Goal: Information Seeking & Learning: Learn about a topic

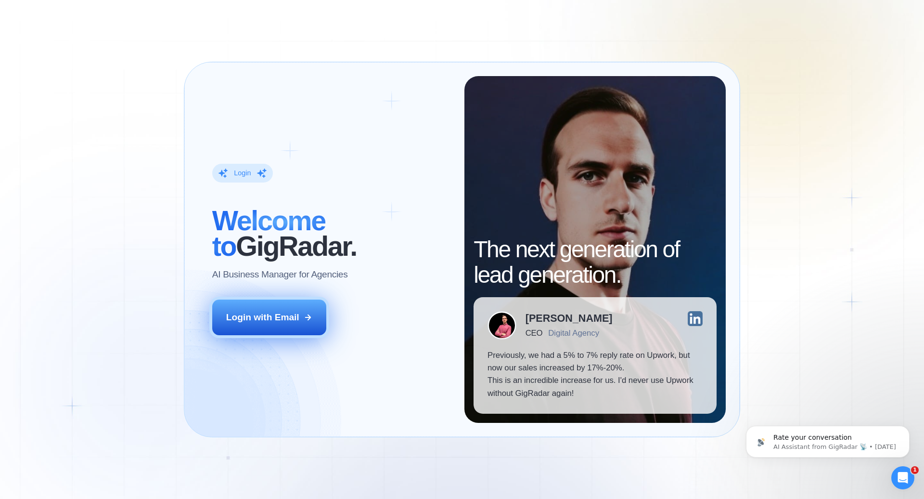
click at [270, 319] on div "Login with Email" at bounding box center [262, 317] width 73 height 13
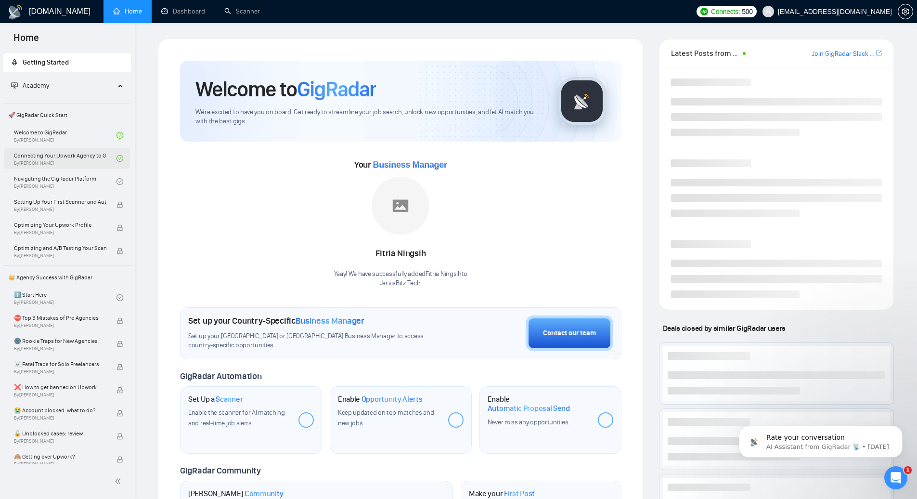
click at [90, 159] on link "Connecting Your Upwork Agency to GigRadar By Vlad Timinsky" at bounding box center [65, 158] width 102 height 21
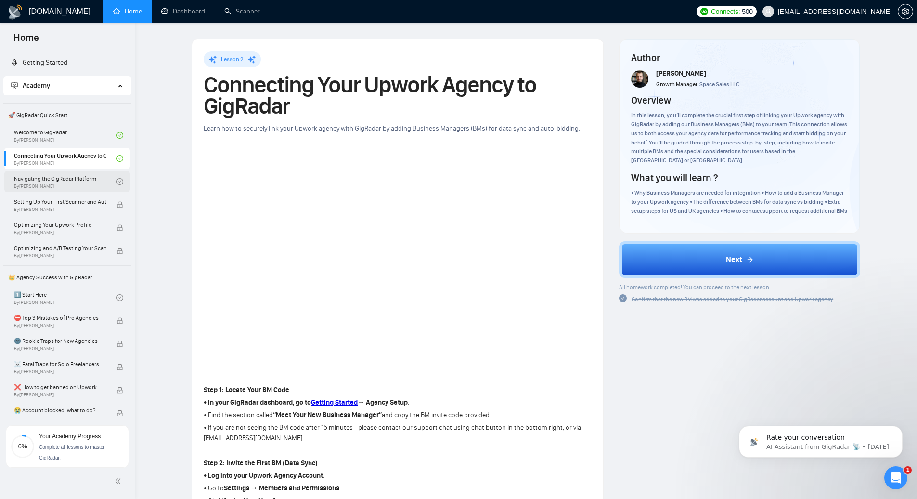
click at [102, 180] on link "Navigating the GigRadar Platform By Vlad Timinsky" at bounding box center [65, 181] width 102 height 21
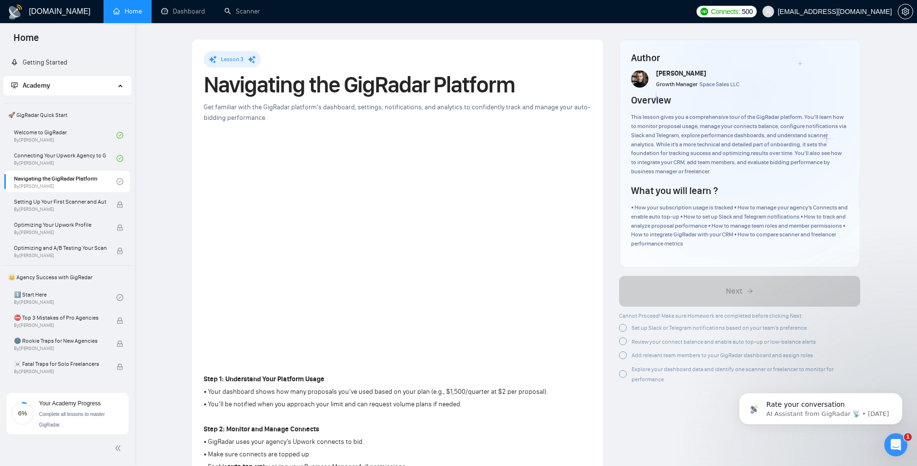
click at [624, 327] on div at bounding box center [623, 328] width 8 height 8
click at [622, 338] on div at bounding box center [623, 340] width 8 height 8
click at [625, 351] on div at bounding box center [623, 352] width 8 height 8
click at [701, 362] on span "Explore your dashboard data and identify one scanner or freelancer to monitor f…" at bounding box center [732, 368] width 202 height 17
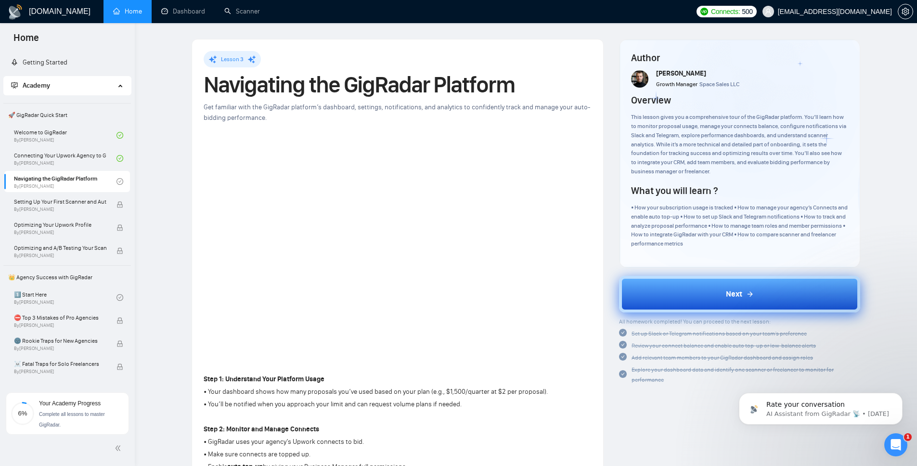
click at [765, 295] on button "Next" at bounding box center [739, 294] width 241 height 37
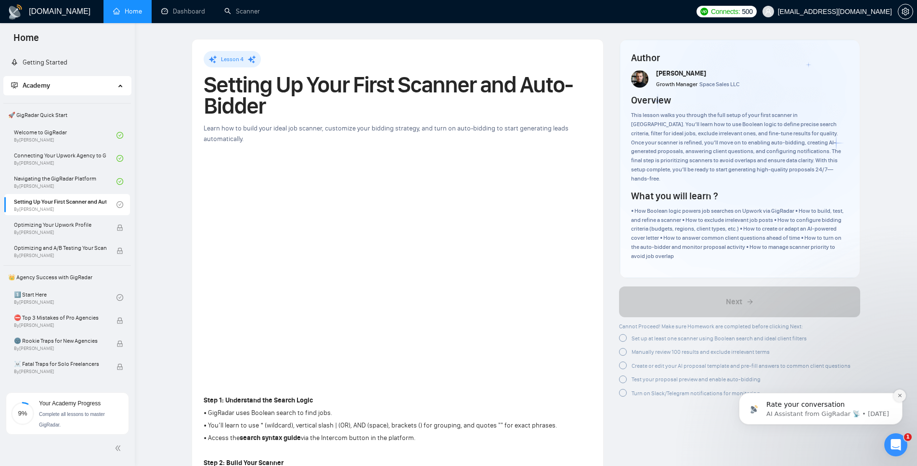
click at [898, 397] on icon "Dismiss notification" at bounding box center [898, 395] width 3 height 3
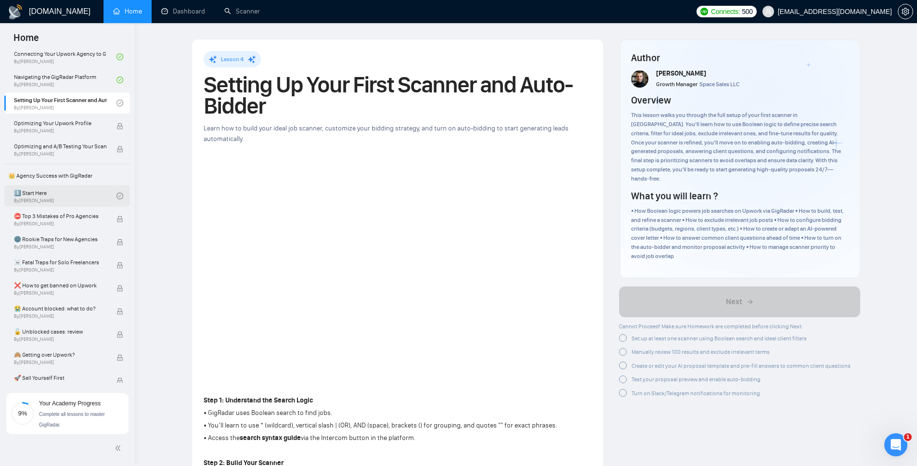
scroll to position [115, 0]
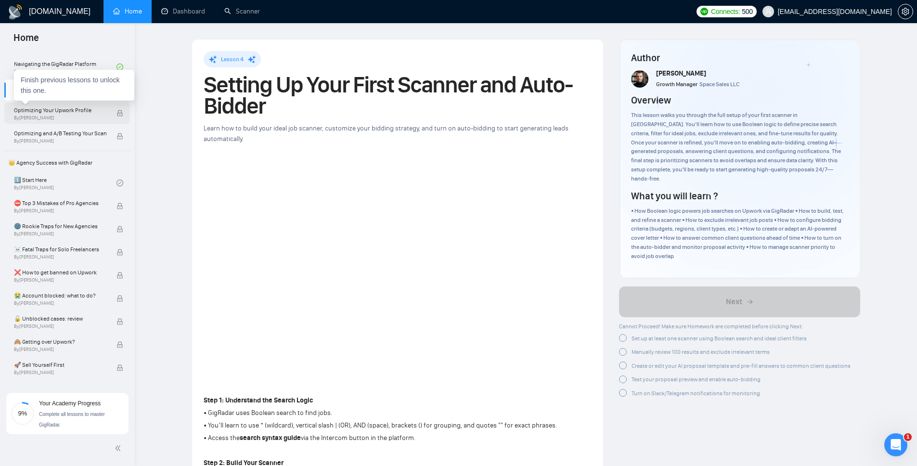
click at [50, 111] on span "Optimizing Your Upwork Profile" at bounding box center [60, 110] width 92 height 10
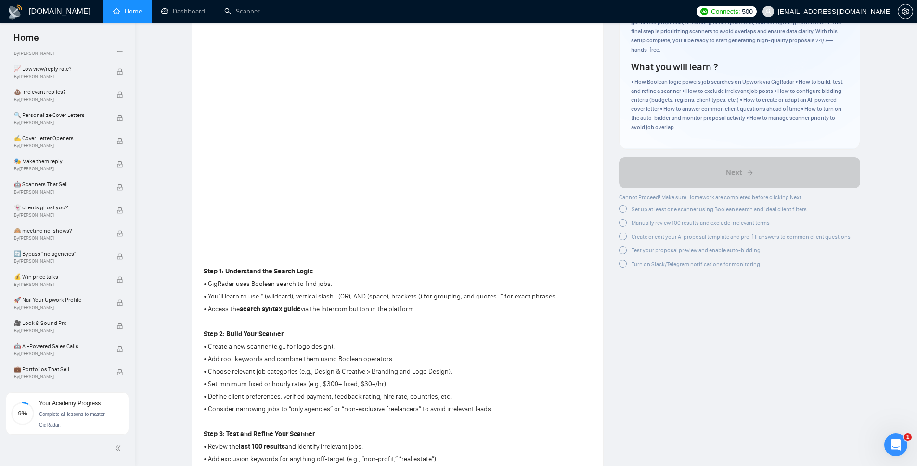
scroll to position [134, 0]
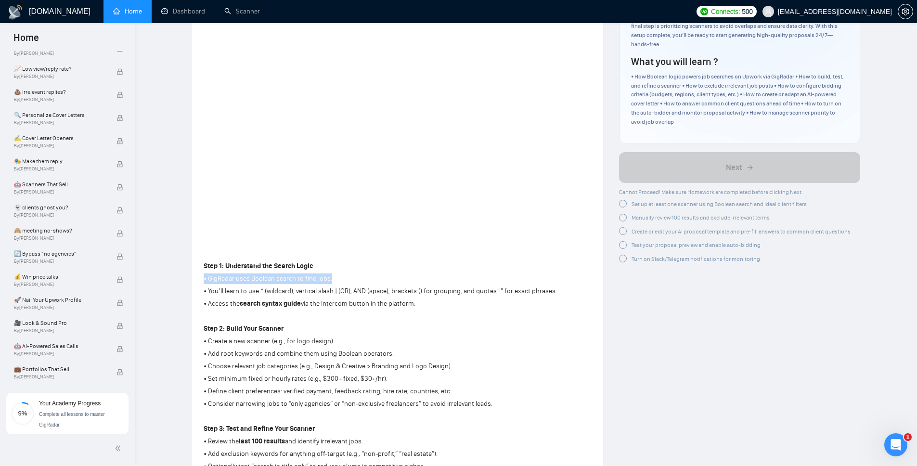
drag, startPoint x: 330, startPoint y: 282, endPoint x: 191, endPoint y: 281, distance: 139.1
click at [192, 281] on div "Lesson 4 Setting Up Your First Scanner and Auto-Bidder Learn how to build your …" at bounding box center [398, 339] width 412 height 869
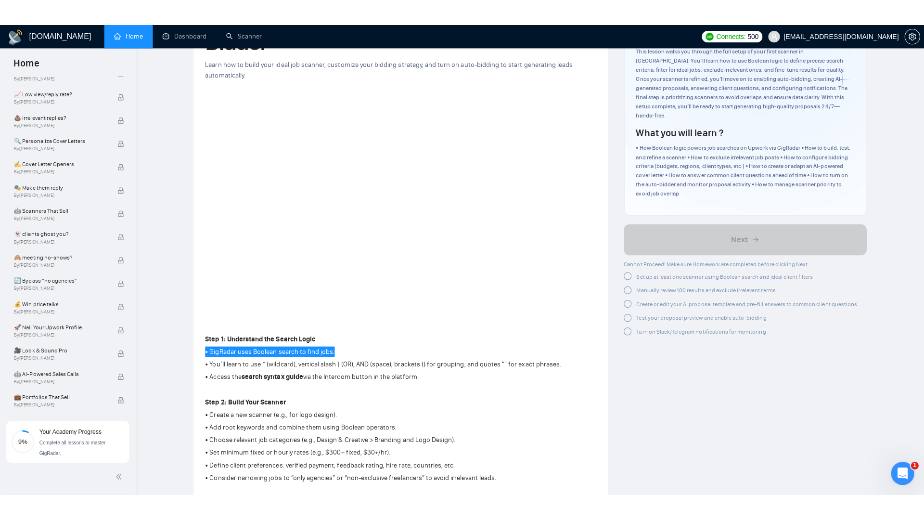
scroll to position [495, 0]
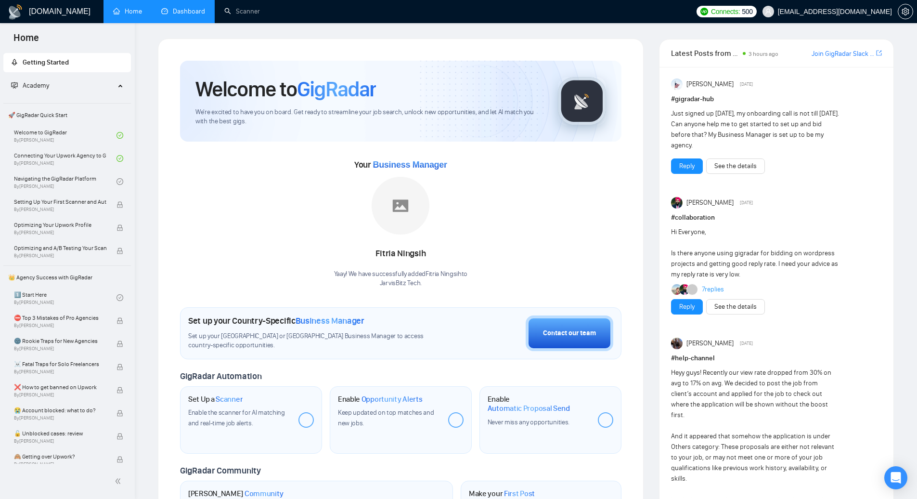
click at [205, 13] on link "Dashboard" at bounding box center [183, 11] width 44 height 8
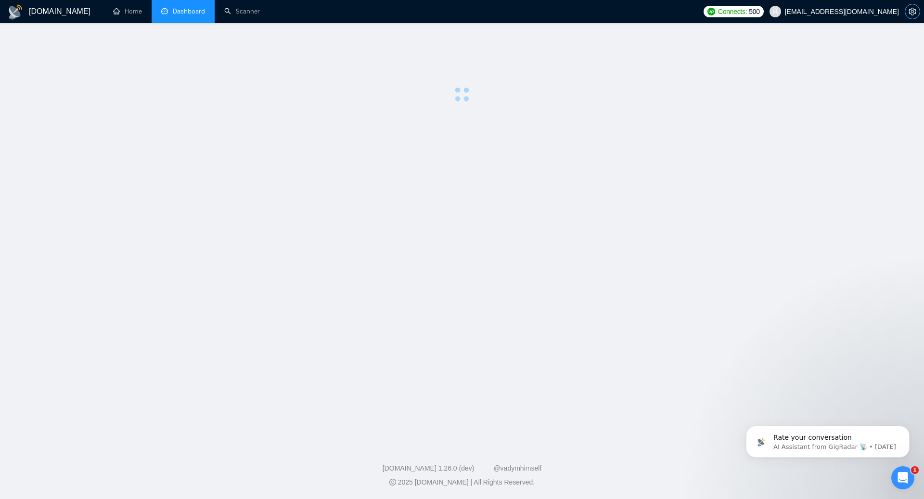
click at [912, 11] on icon "setting" at bounding box center [913, 12] width 8 height 8
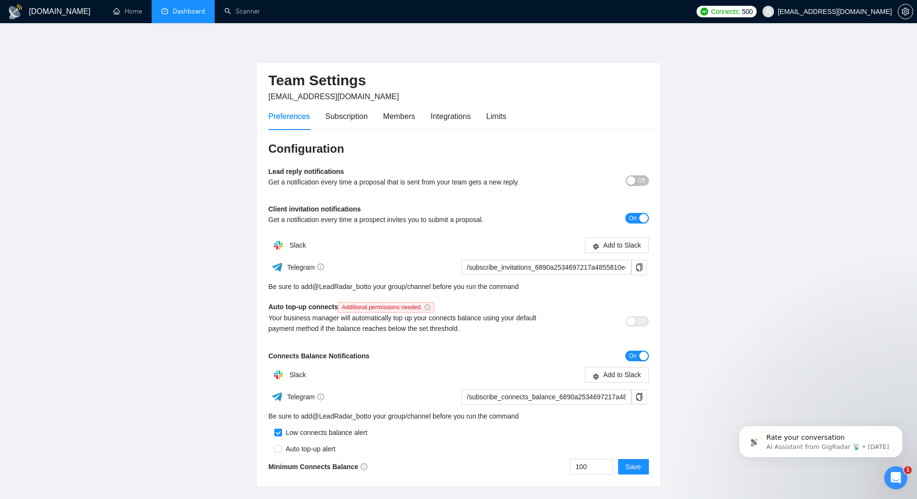
click at [633, 180] on div "button" at bounding box center [631, 180] width 9 height 9
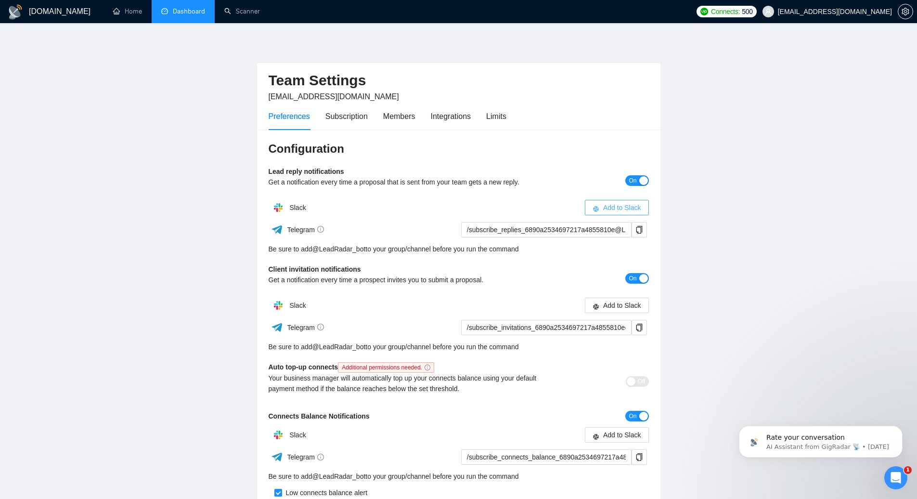
click at [620, 210] on span "Add to Slack" at bounding box center [622, 207] width 38 height 11
click at [610, 207] on span "Add to Slack" at bounding box center [622, 207] width 38 height 11
click at [616, 306] on span "Add to Slack" at bounding box center [622, 305] width 38 height 11
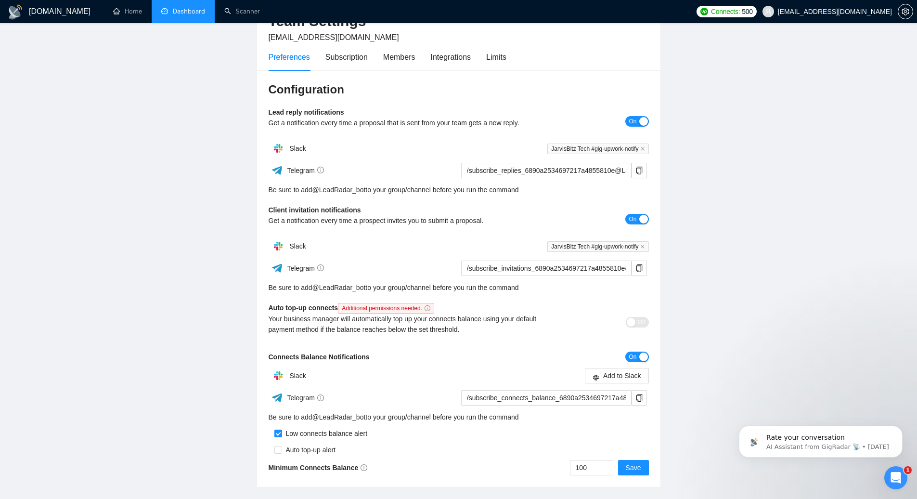
scroll to position [66, 0]
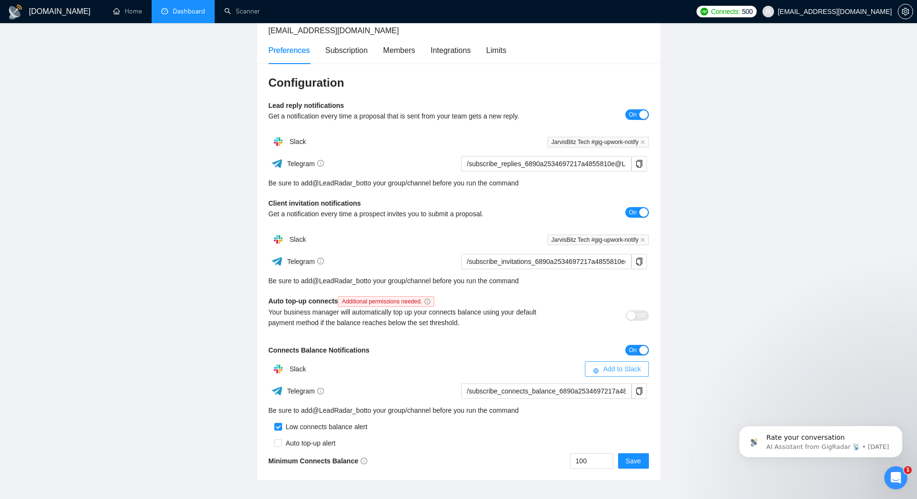
click at [629, 371] on span "Add to Slack" at bounding box center [622, 368] width 38 height 11
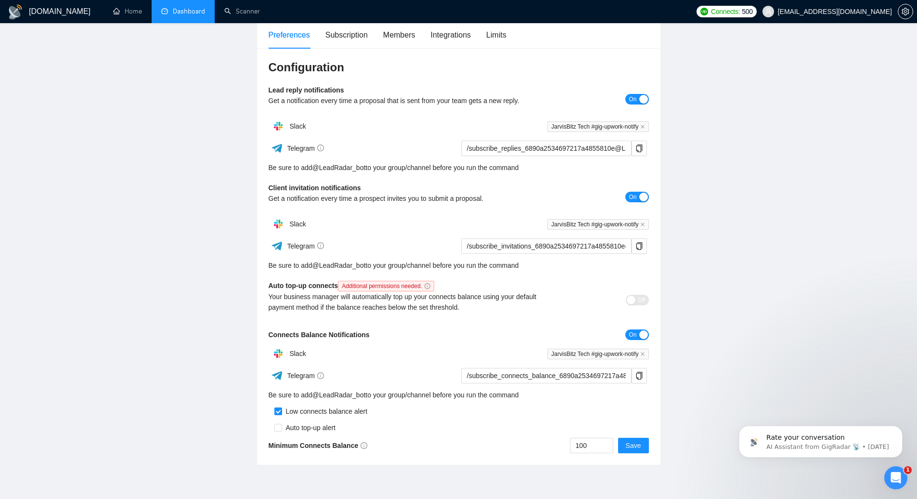
scroll to position [83, 0]
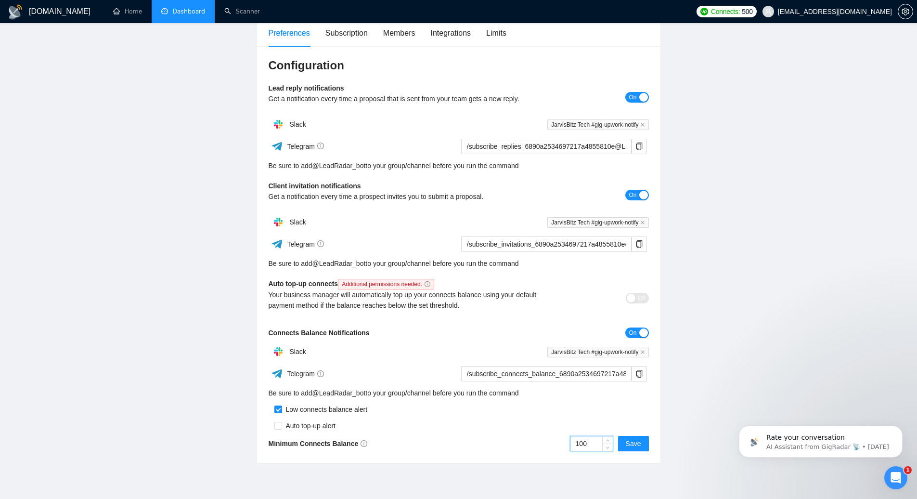
click at [589, 445] on input "100" at bounding box center [591, 443] width 42 height 14
type input "50"
click at [547, 447] on div "50 Save" at bounding box center [554, 442] width 190 height 15
click at [636, 443] on span "Save" at bounding box center [633, 443] width 15 height 11
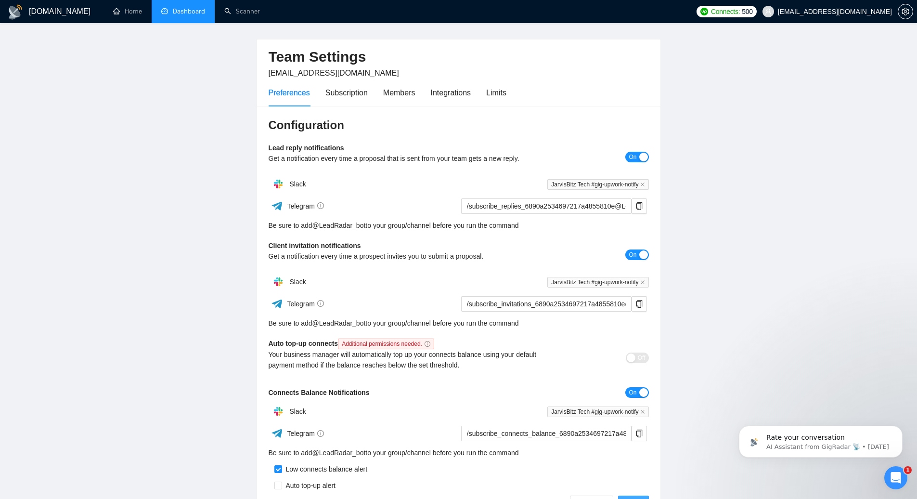
scroll to position [0, 0]
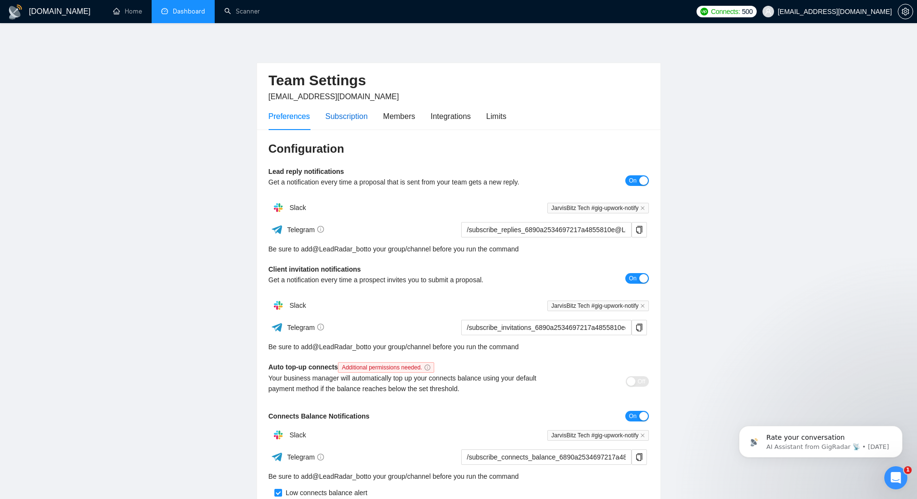
click at [349, 116] on div "Subscription" at bounding box center [346, 116] width 42 height 12
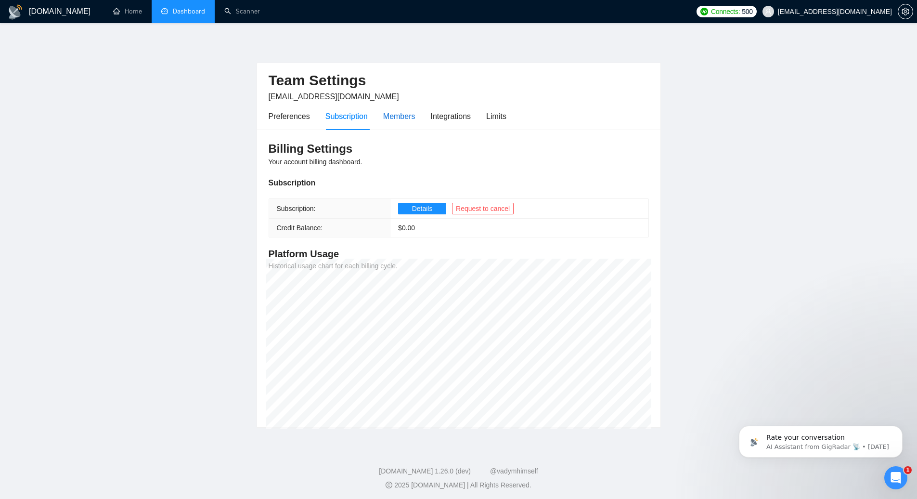
click at [402, 114] on div "Members" at bounding box center [399, 116] width 32 height 12
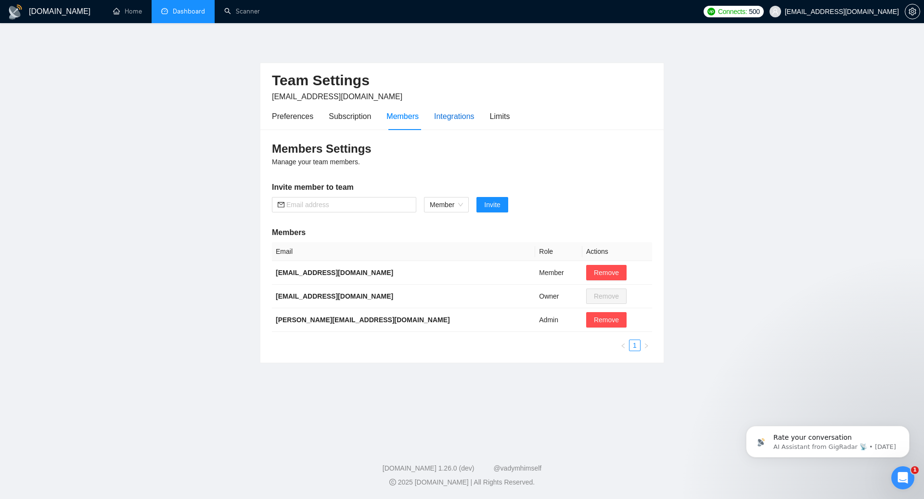
click at [446, 117] on div "Integrations" at bounding box center [454, 116] width 40 height 12
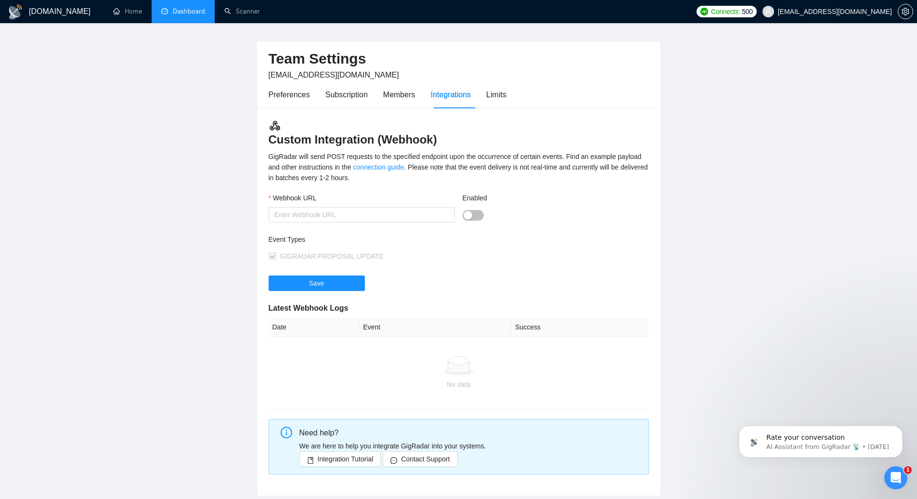
scroll to position [38, 0]
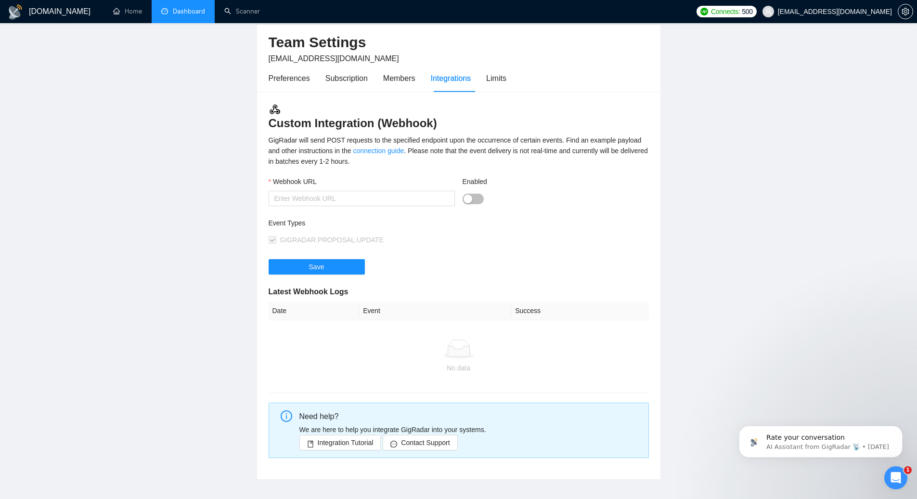
click at [474, 201] on button "Enabled" at bounding box center [472, 198] width 21 height 11
click at [474, 201] on div "button" at bounding box center [478, 198] width 9 height 9
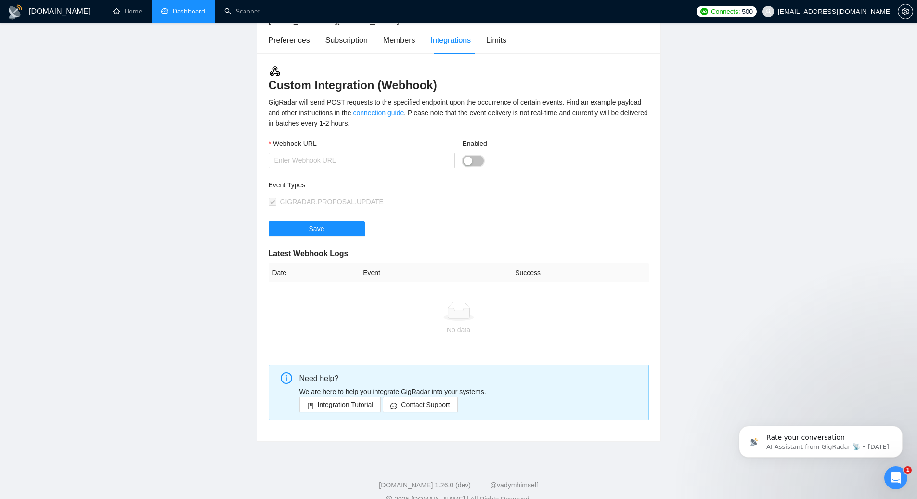
scroll to position [93, 0]
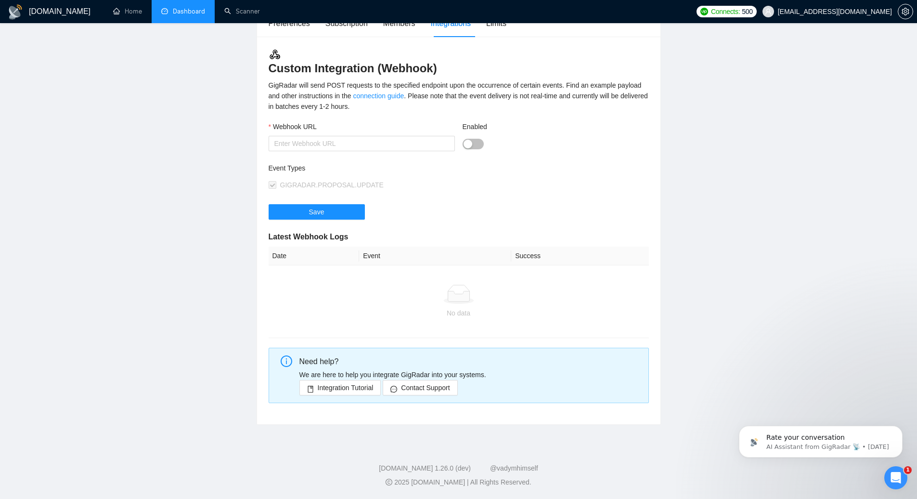
click at [500, 23] on ul "Home Dashboard Scanner" at bounding box center [395, 11] width 591 height 23
click at [500, 26] on div "Limits" at bounding box center [496, 23] width 20 height 12
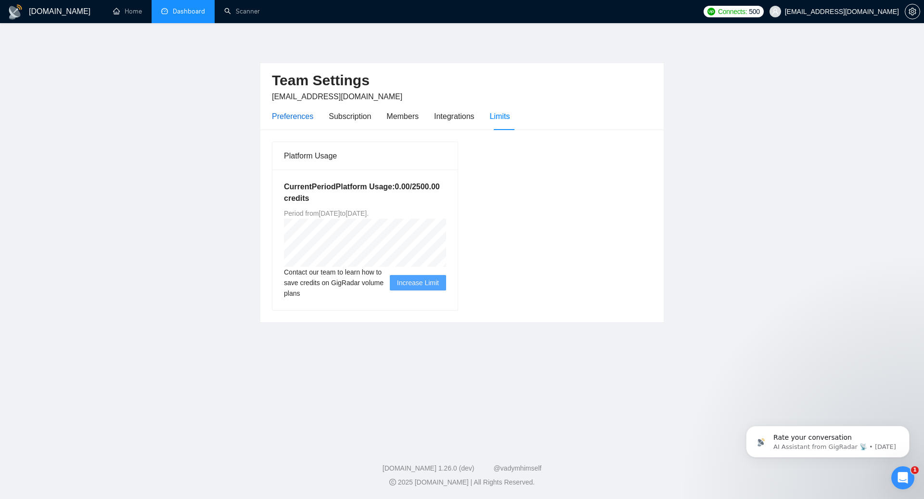
click at [305, 115] on div "Preferences" at bounding box center [292, 116] width 41 height 12
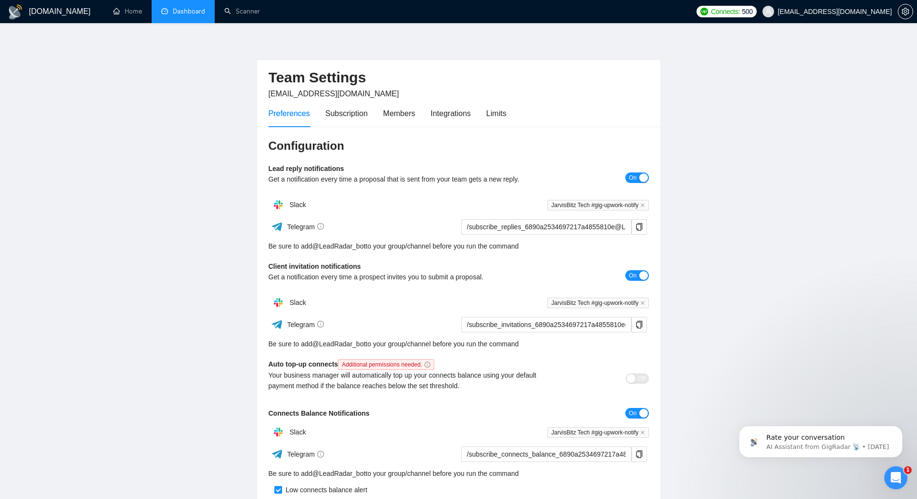
scroll to position [122, 0]
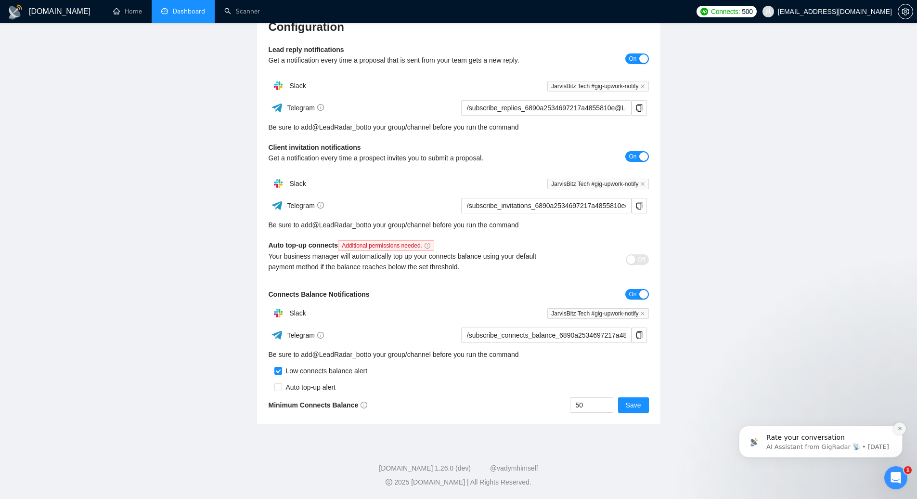
click at [899, 431] on button "Dismiss notification" at bounding box center [899, 428] width 13 height 13
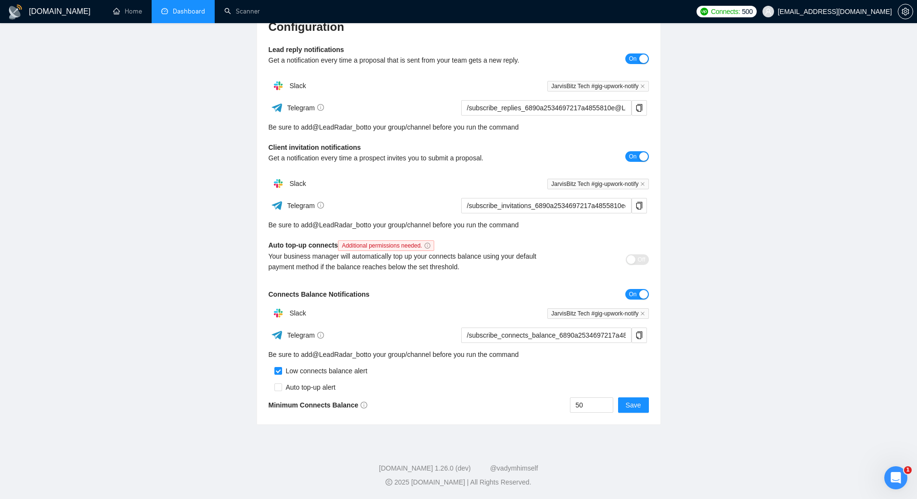
scroll to position [0, 0]
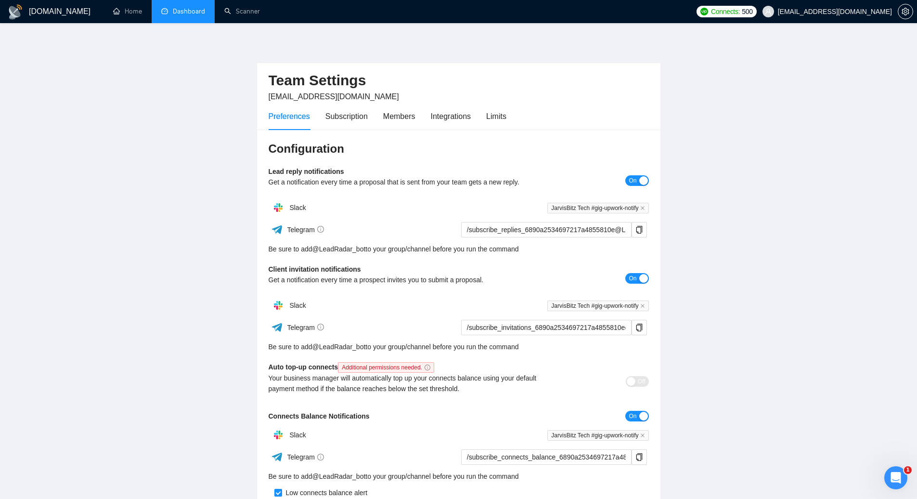
click at [182, 14] on link "Dashboard" at bounding box center [183, 11] width 44 height 8
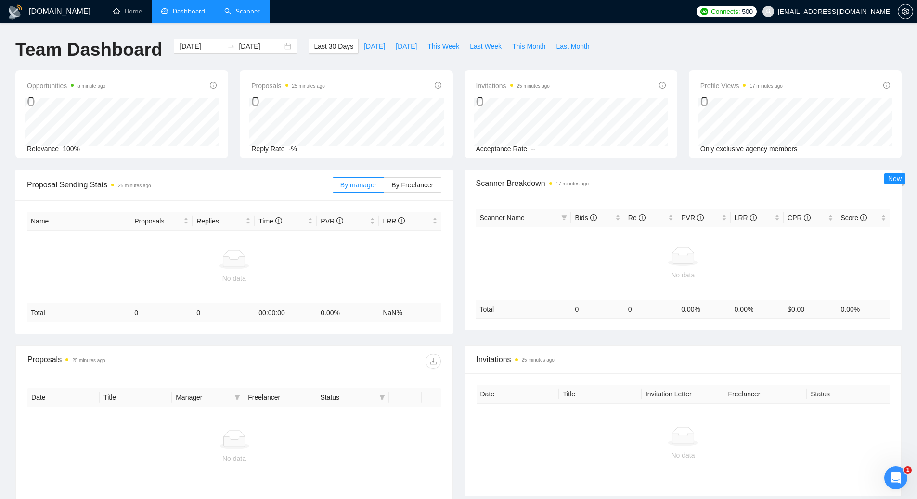
click at [247, 12] on link "Scanner" at bounding box center [242, 11] width 36 height 8
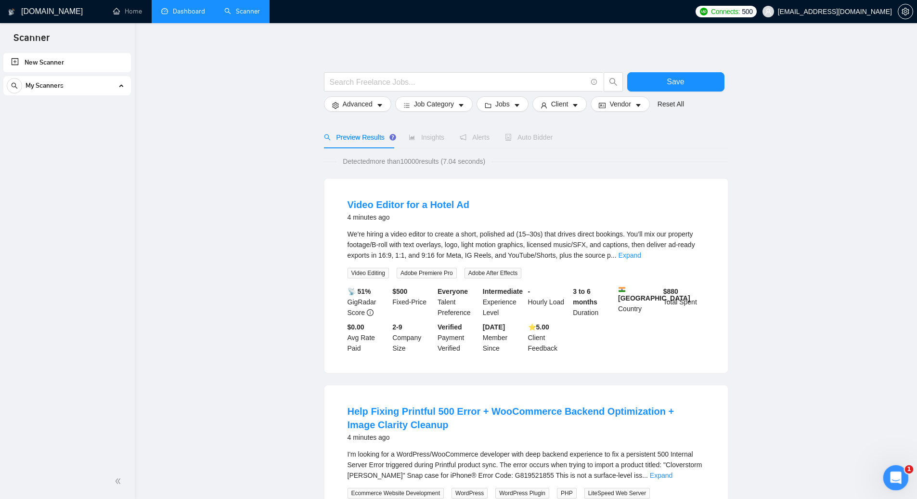
click at [896, 471] on icon "Open Intercom Messenger" at bounding box center [894, 476] width 16 height 16
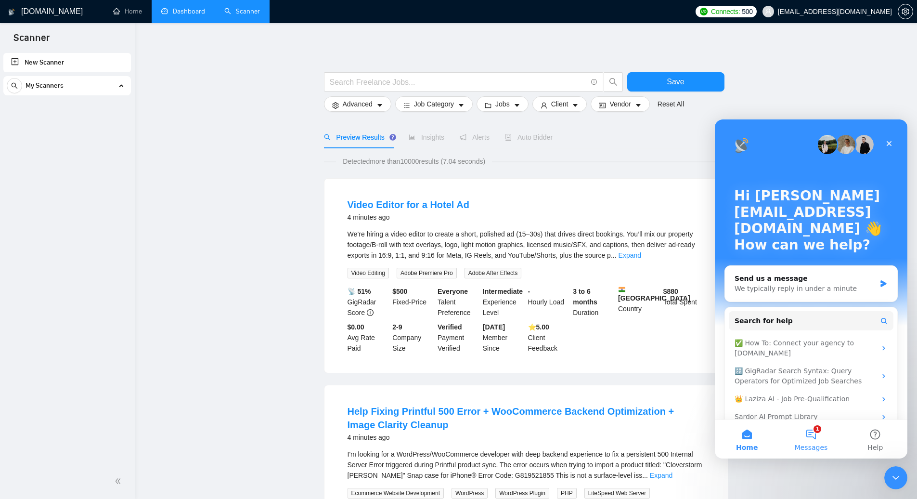
click at [803, 436] on button "1 Messages" at bounding box center [811, 439] width 64 height 38
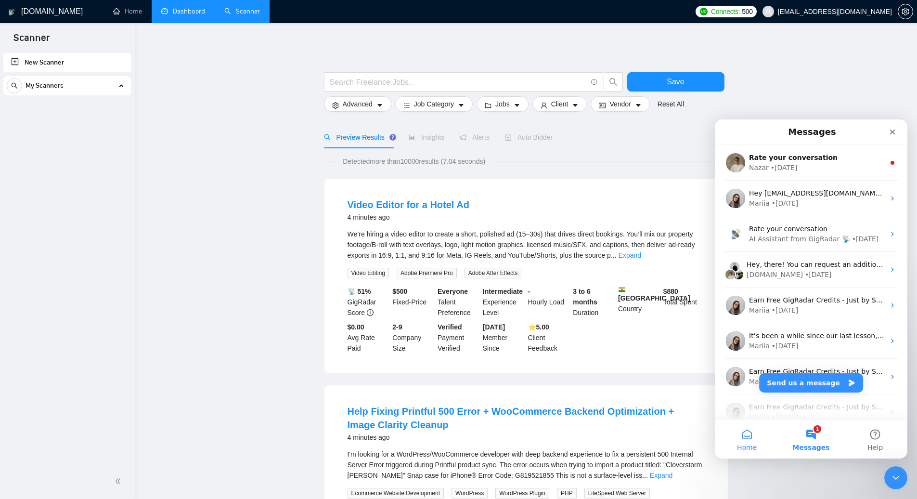
click at [748, 441] on button "Home" at bounding box center [747, 439] width 64 height 38
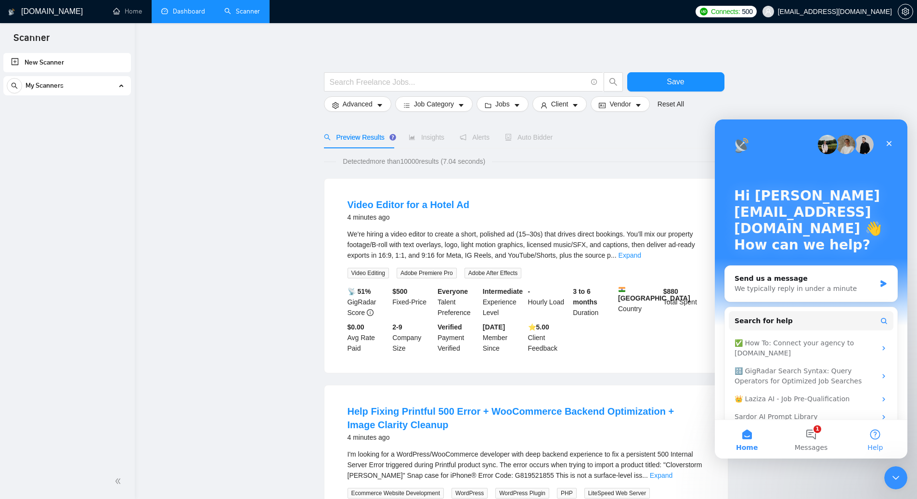
click at [880, 438] on button "Help" at bounding box center [875, 439] width 64 height 38
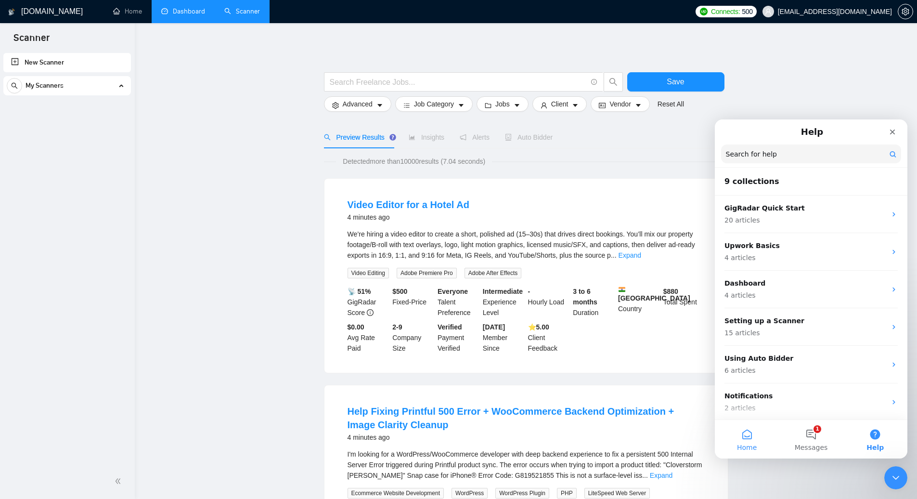
click at [777, 437] on button "Home" at bounding box center [747, 439] width 64 height 38
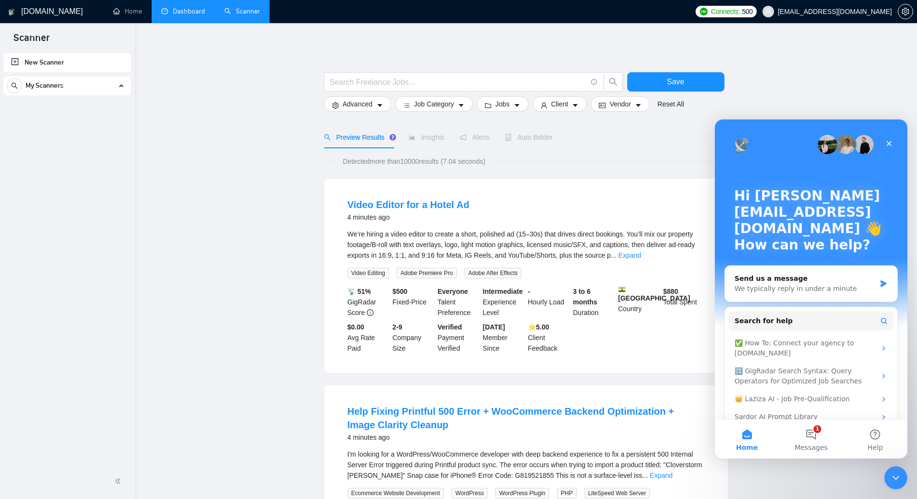
click at [759, 435] on button "Home" at bounding box center [747, 439] width 64 height 38
click at [787, 376] on div "🔠 GigRadar Search Syntax: Query Operators for Optimized Job Searches" at bounding box center [804, 376] width 141 height 20
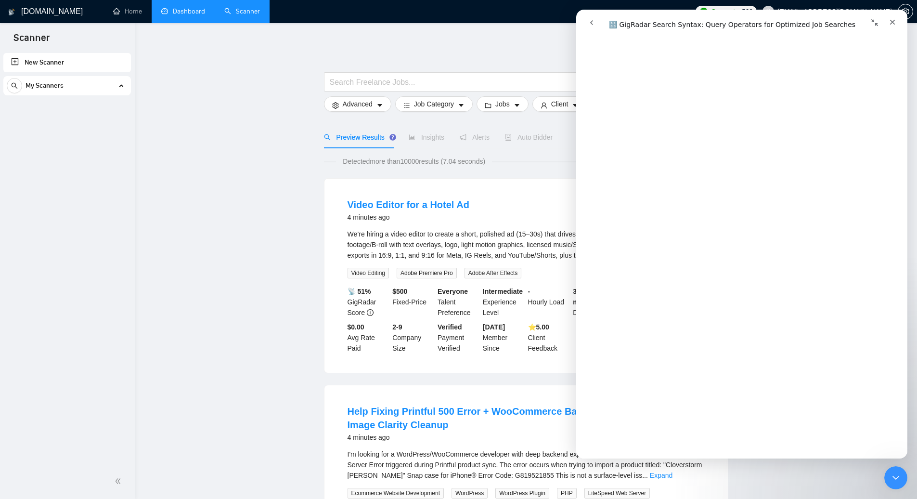
scroll to position [245, 0]
